Goal: Navigation & Orientation: Find specific page/section

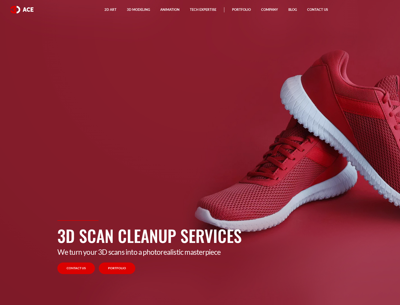
click at [119, 266] on link "Portfolio" at bounding box center [117, 268] width 37 height 12
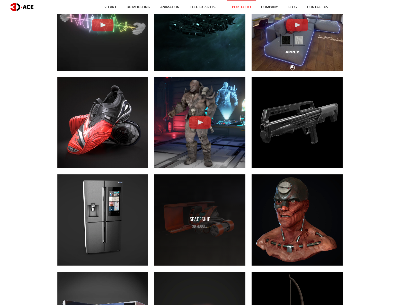
scroll to position [1528, 0]
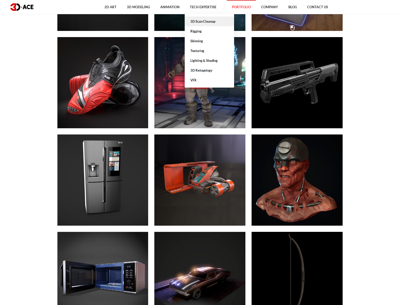
click at [205, 21] on link "3D Scan Cleanup" at bounding box center [209, 21] width 49 height 10
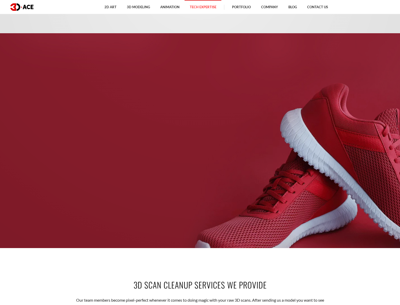
scroll to position [20, 0]
